Goal: Task Accomplishment & Management: Complete application form

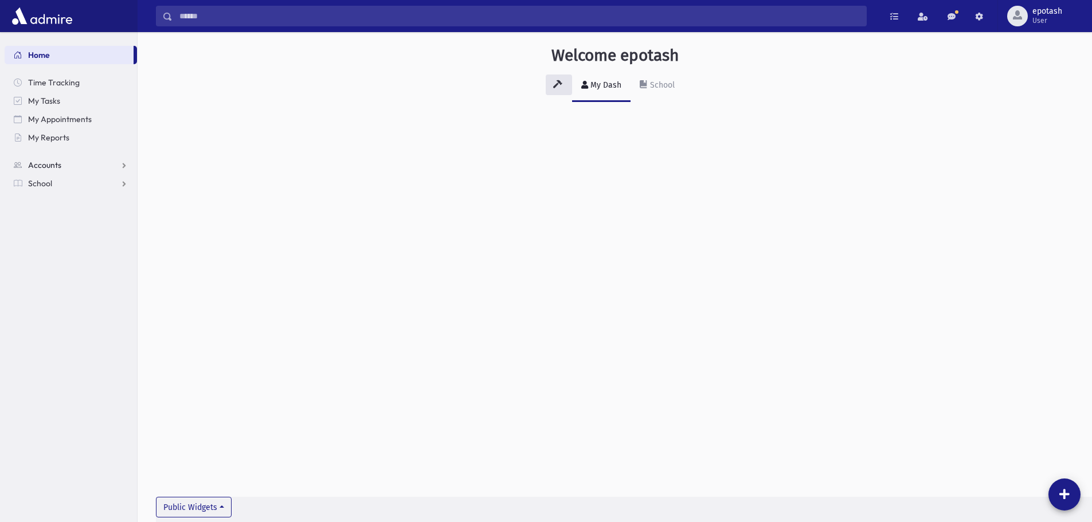
click at [93, 161] on link "Accounts" at bounding box center [71, 165] width 132 height 18
click at [67, 217] on link "School" at bounding box center [71, 220] width 132 height 18
click at [63, 218] on span "Attendance" at bounding box center [55, 220] width 42 height 10
click at [58, 236] on span "Entry" at bounding box center [53, 238] width 19 height 10
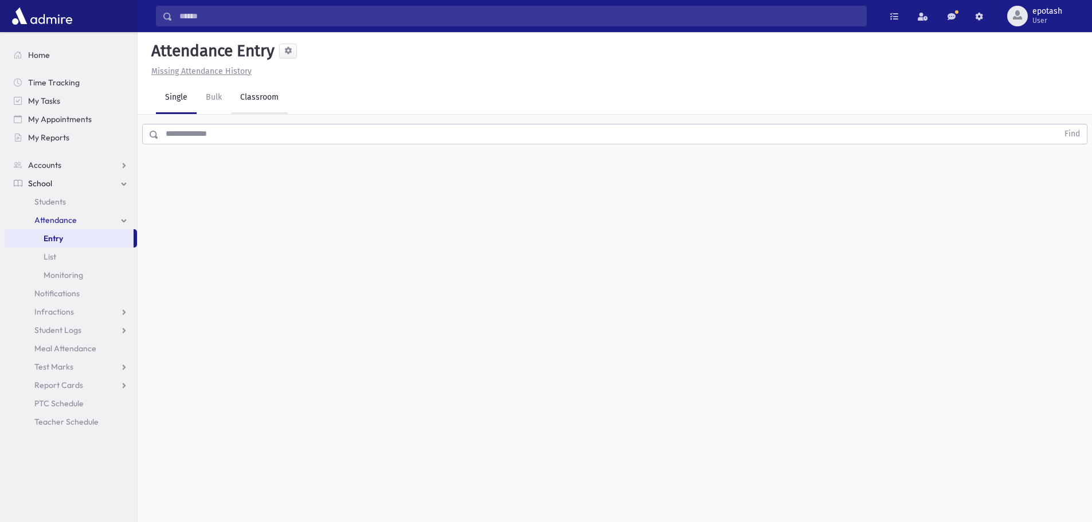
click at [271, 92] on link "Classroom" at bounding box center [259, 98] width 57 height 32
click at [278, 150] on div "--Select One--" at bounding box center [312, 148] width 114 height 12
